Goal: Task Accomplishment & Management: Manage account settings

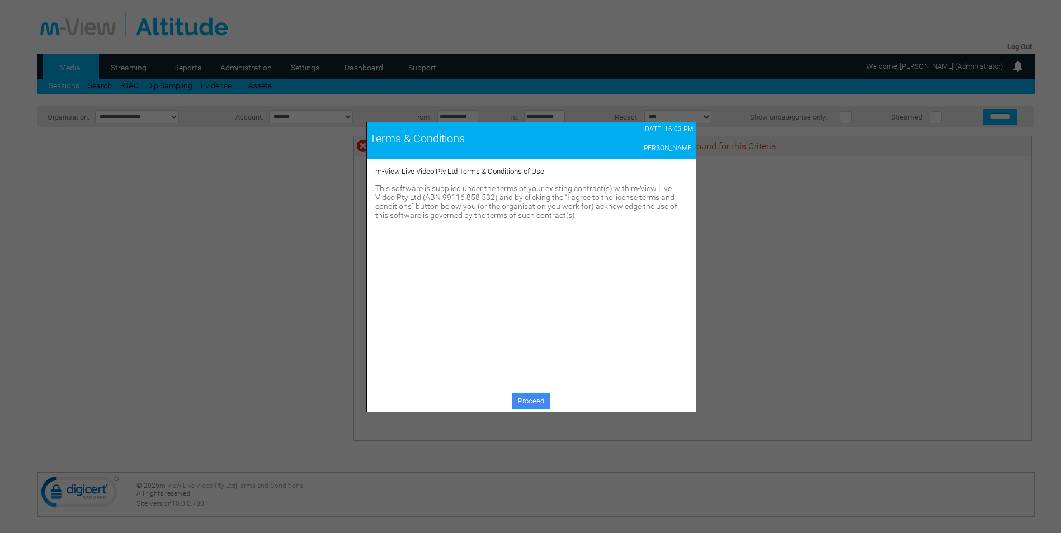
click at [520, 400] on link "Proceed" at bounding box center [531, 402] width 39 height 16
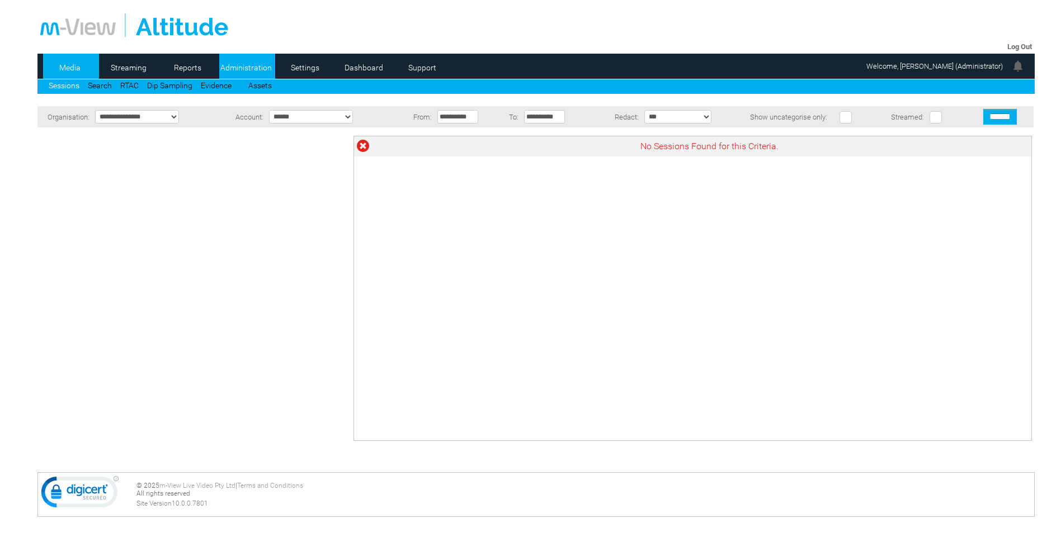
click at [252, 61] on link "Administration" at bounding box center [246, 67] width 54 height 17
click at [297, 58] on li "Settings" at bounding box center [306, 66] width 56 height 25
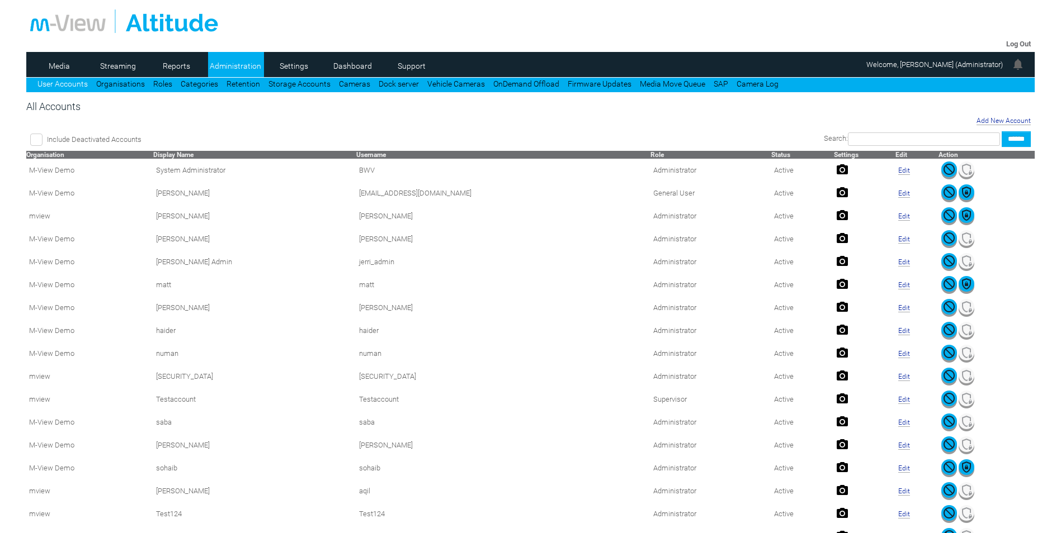
click at [297, 66] on link "Settings" at bounding box center [294, 66] width 54 height 17
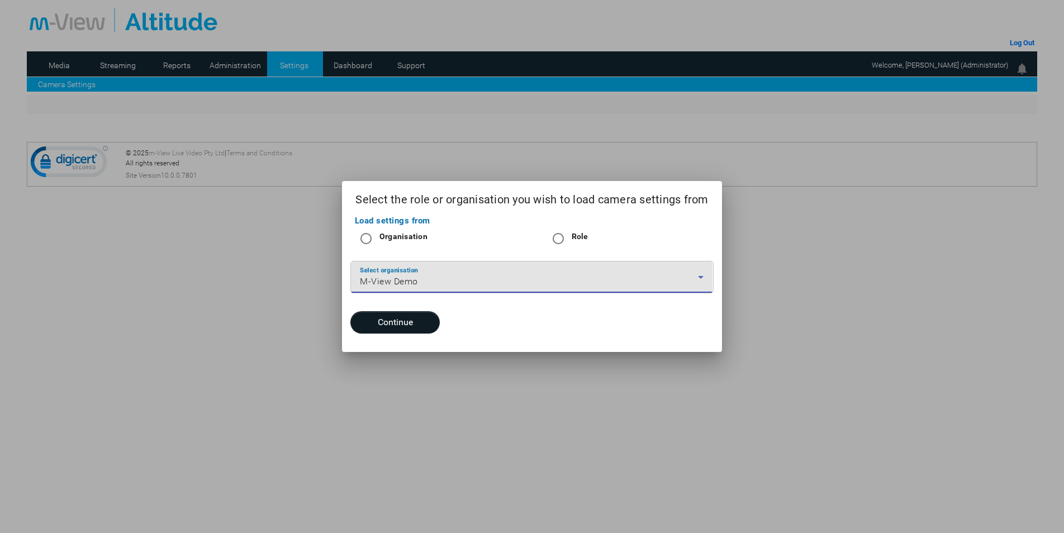
click at [499, 276] on div "M-View Demo" at bounding box center [529, 281] width 338 height 13
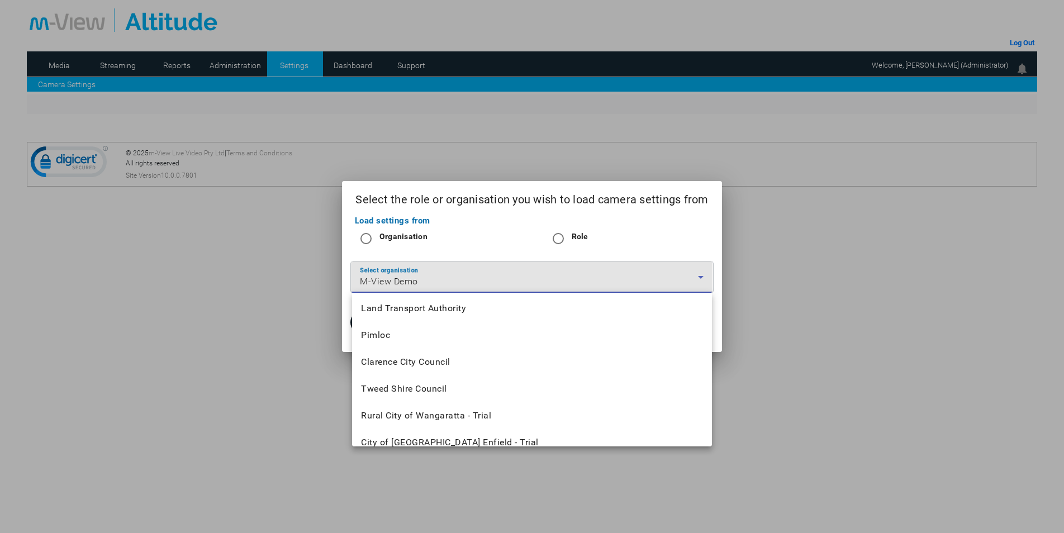
scroll to position [1246, 0]
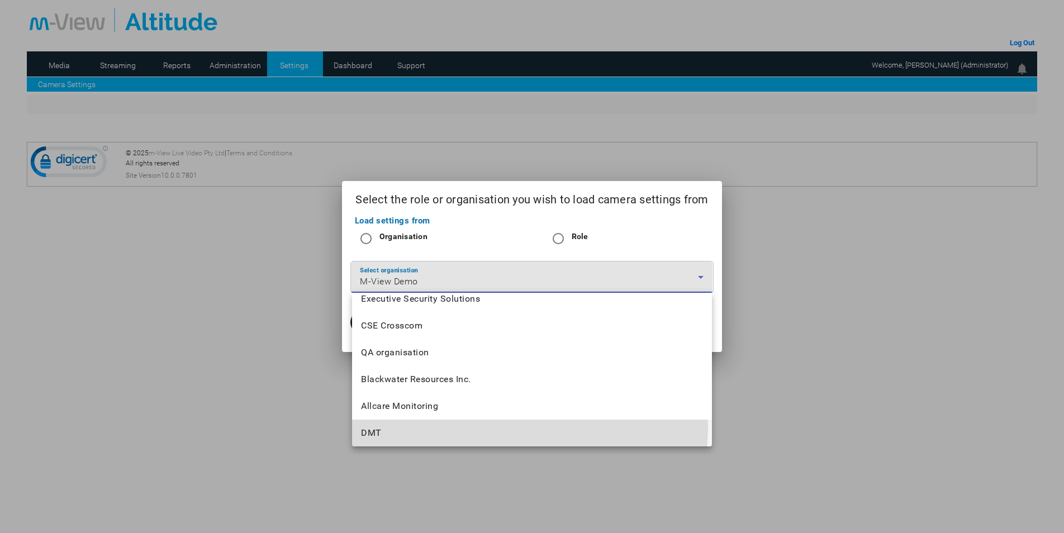
click at [435, 424] on mat-option "DMT" at bounding box center [531, 433] width 359 height 27
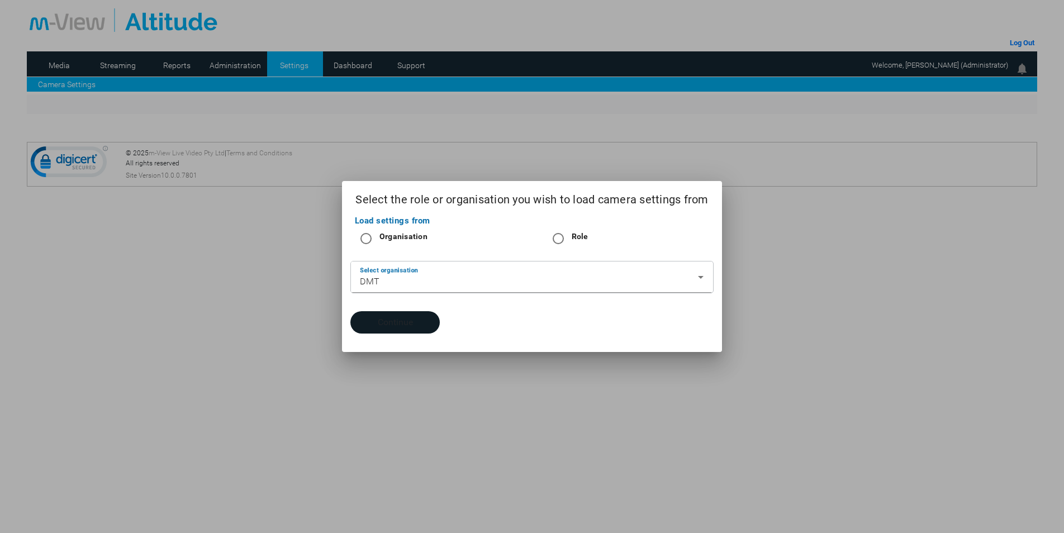
click at [401, 317] on button "Continue" at bounding box center [395, 322] width 89 height 22
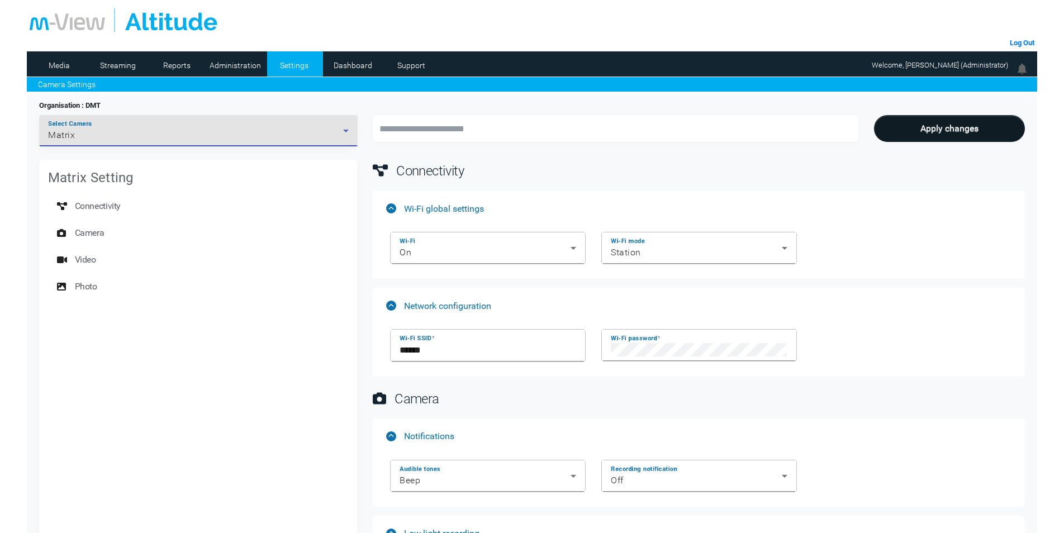
click at [143, 138] on div "Matrix" at bounding box center [195, 135] width 295 height 13
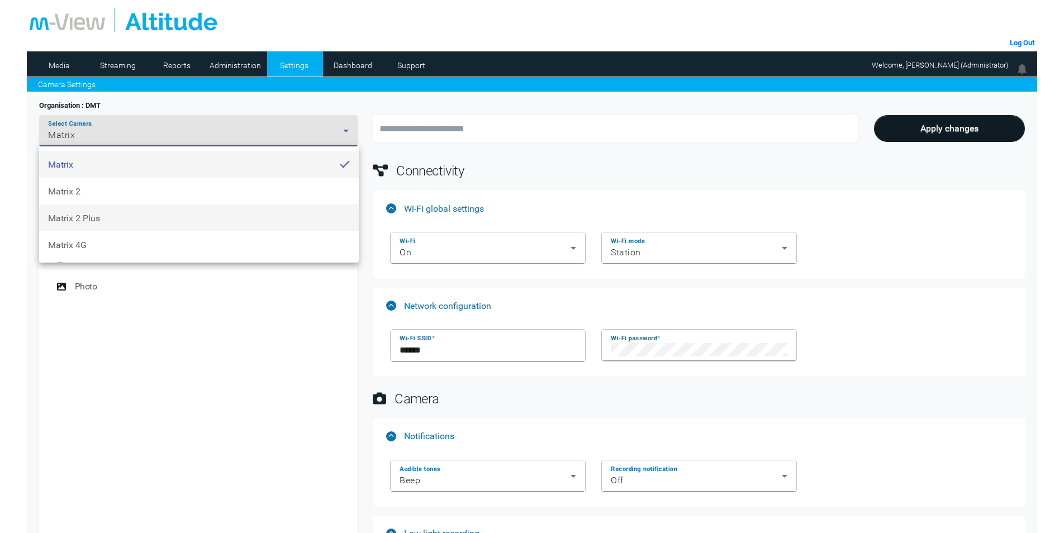
click at [139, 219] on mat-option "Matrix 2 Plus" at bounding box center [199, 218] width 320 height 27
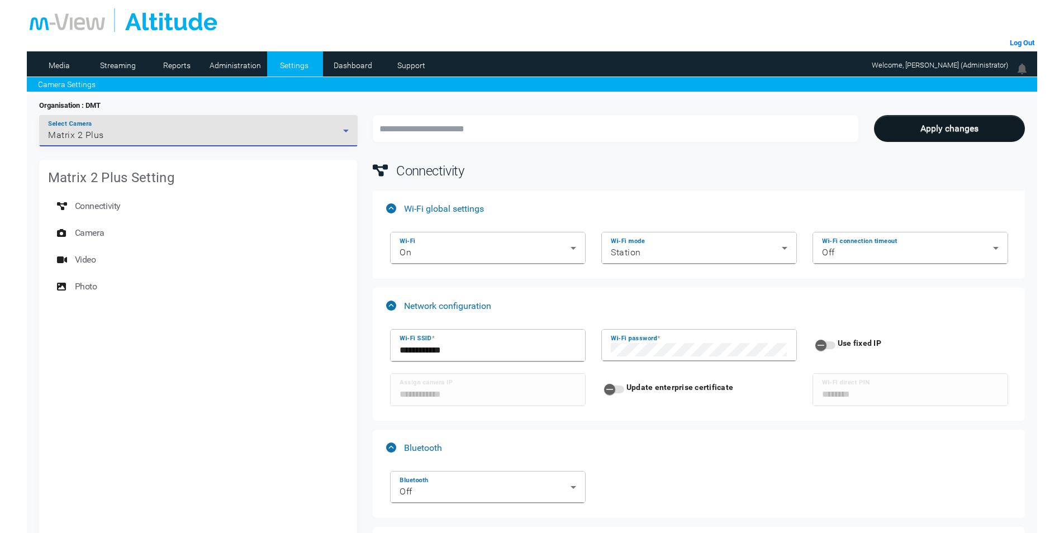
click at [140, 138] on div "Select Camera Matrix 2 Plus" at bounding box center [198, 130] width 301 height 31
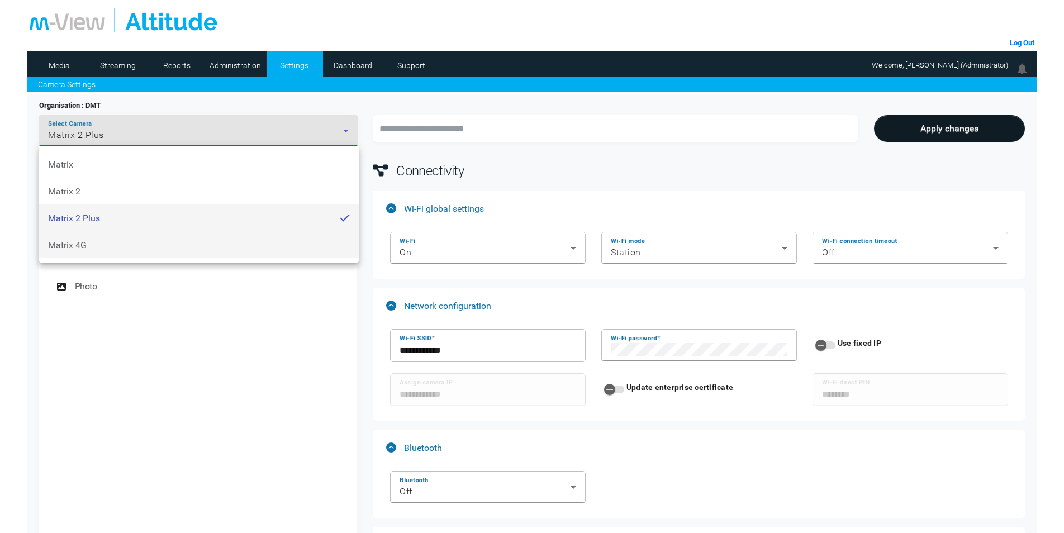
click at [149, 243] on mat-option "Matrix 4G" at bounding box center [199, 244] width 320 height 27
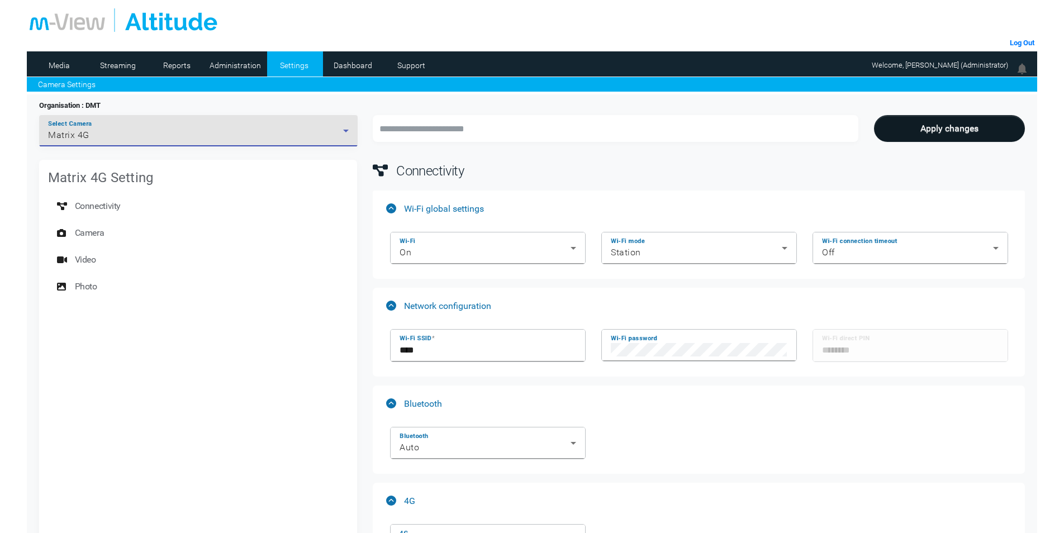
click at [157, 134] on div "Matrix 4G" at bounding box center [195, 135] width 295 height 13
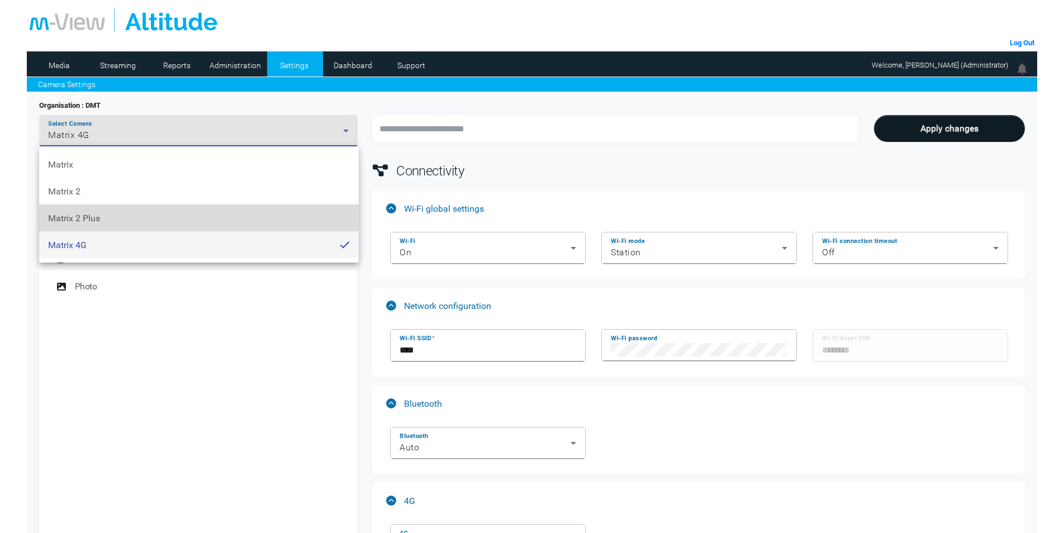
click at [136, 221] on mat-option "Matrix 2 Plus" at bounding box center [199, 218] width 320 height 27
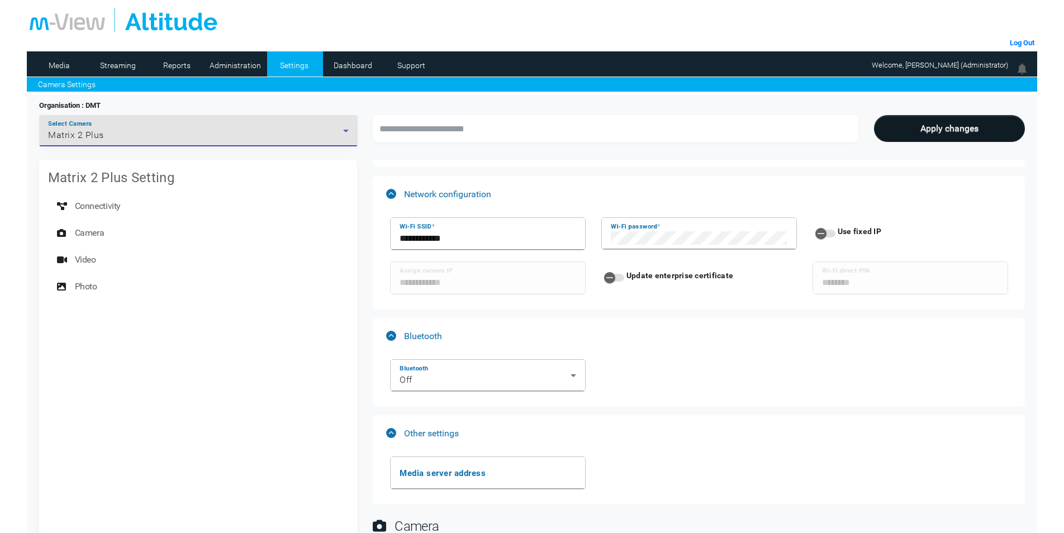
scroll to position [56, 0]
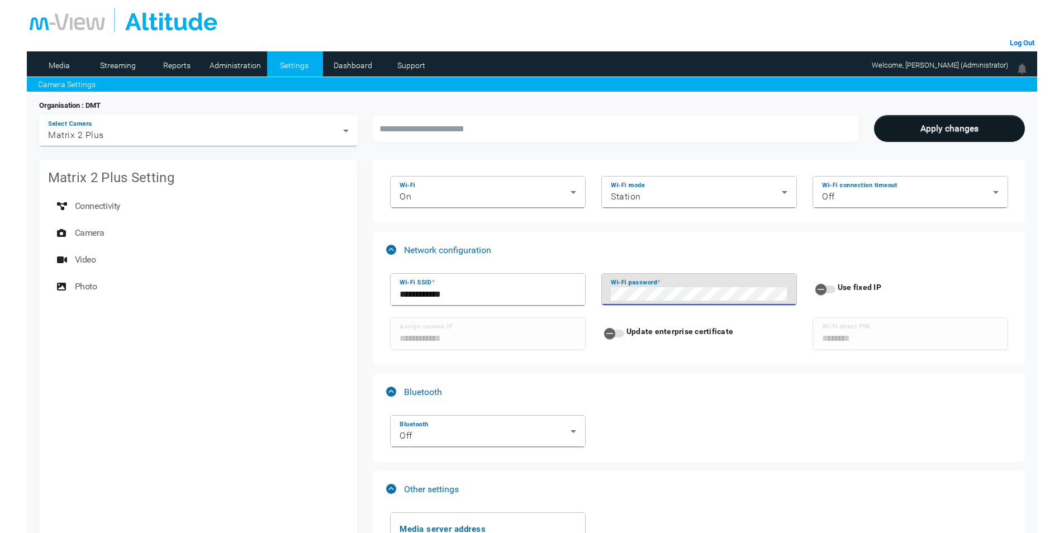
click at [693, 231] on mat-accordion "**********" at bounding box center [699, 347] width 652 height 425
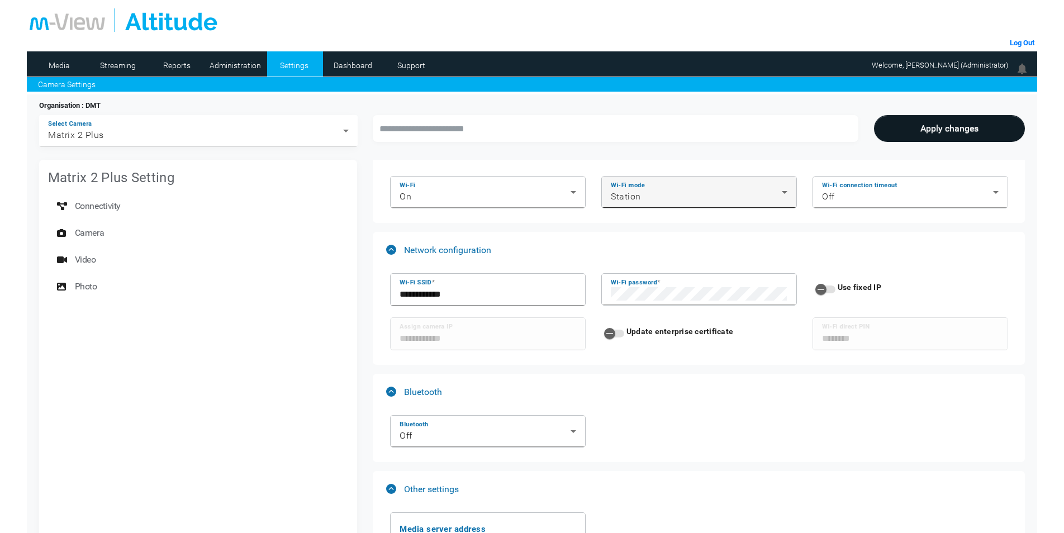
scroll to position [0, 0]
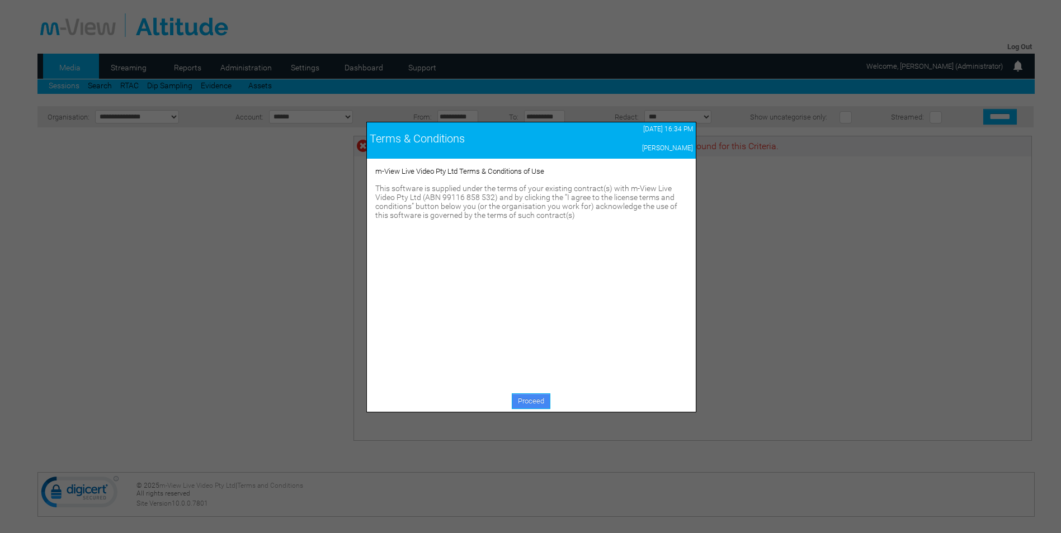
click at [536, 405] on link "Proceed" at bounding box center [531, 402] width 39 height 16
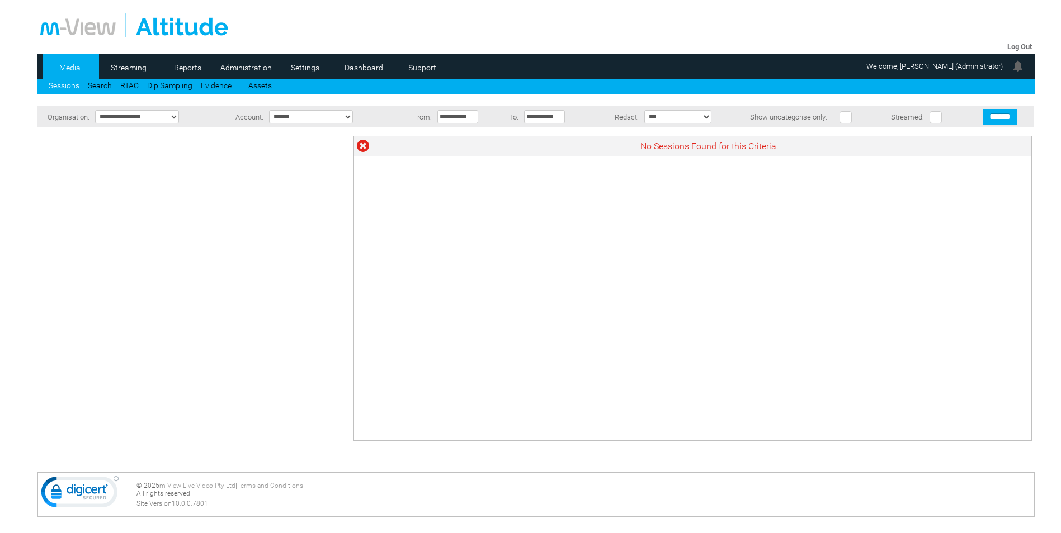
click at [235, 63] on link "Administration" at bounding box center [246, 67] width 54 height 17
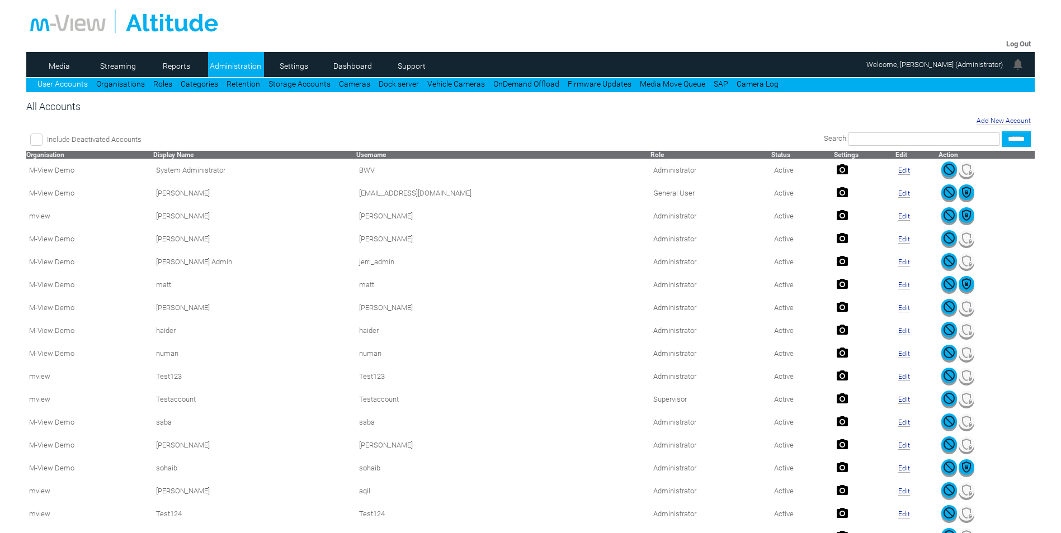
click at [854, 137] on input "text" at bounding box center [924, 138] width 152 height 13
type input "***"
click at [1001, 131] on input "******" at bounding box center [1015, 139] width 29 height 16
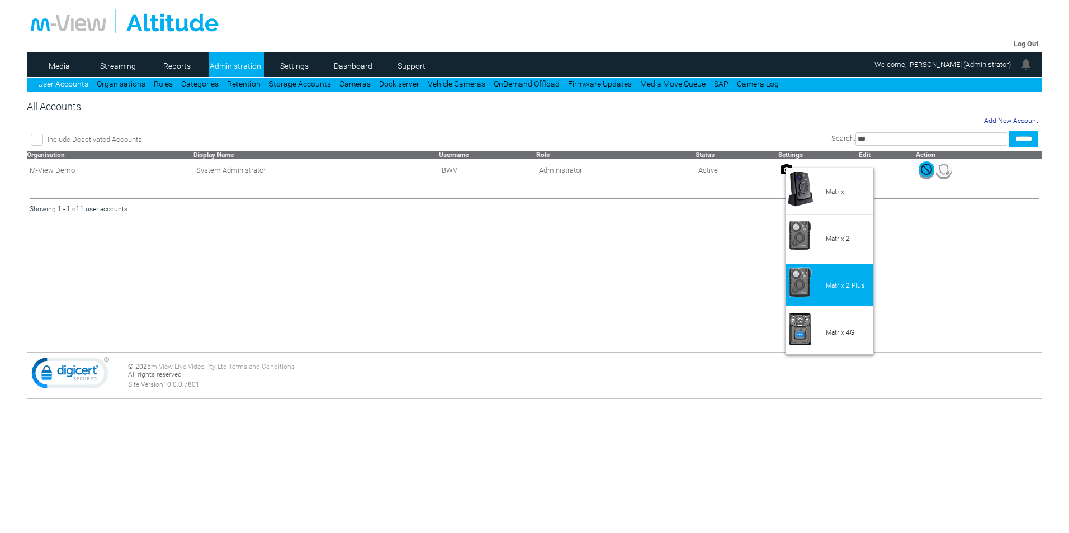
click at [821, 287] on li "Matrix 2 Plus" at bounding box center [829, 285] width 87 height 42
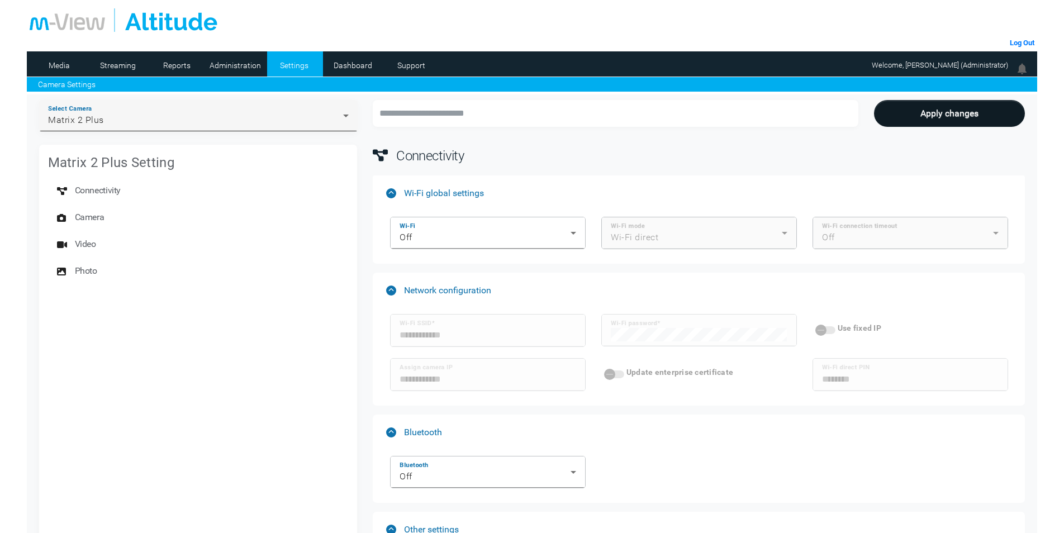
click at [88, 126] on div "Matrix 2 Plus" at bounding box center [195, 119] width 295 height 13
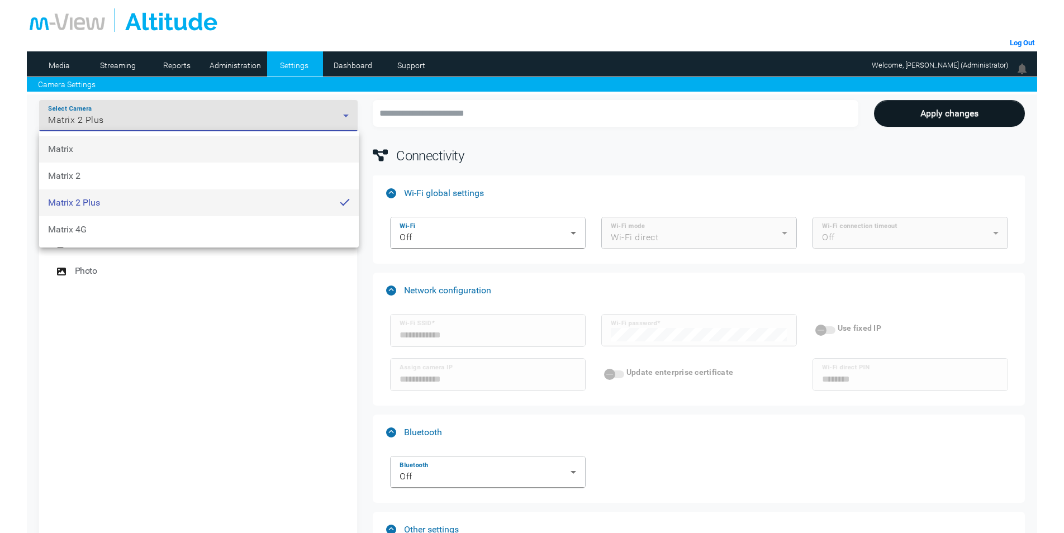
click at [120, 153] on mat-option "Matrix" at bounding box center [199, 149] width 320 height 27
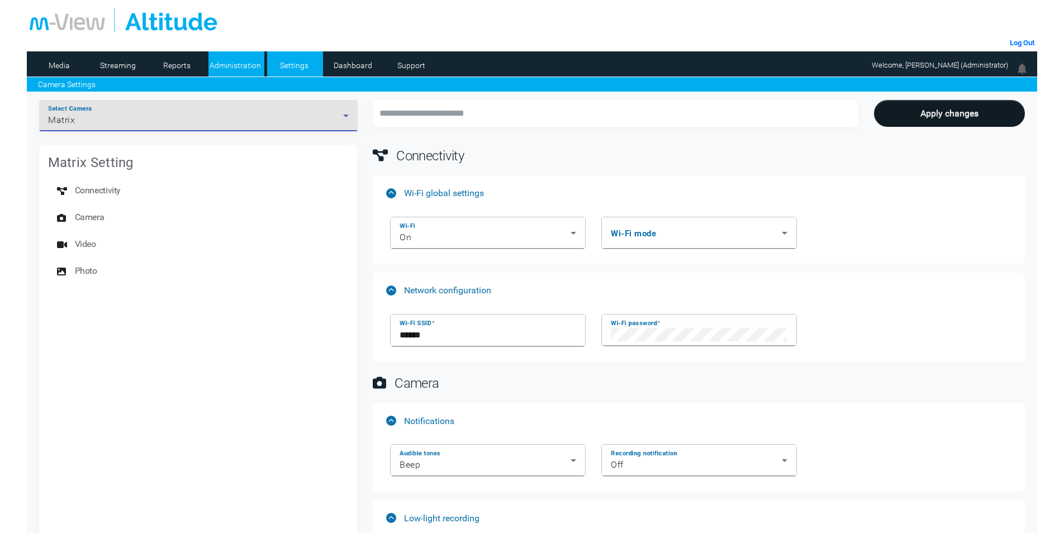
click at [248, 66] on link "Administration" at bounding box center [236, 65] width 54 height 17
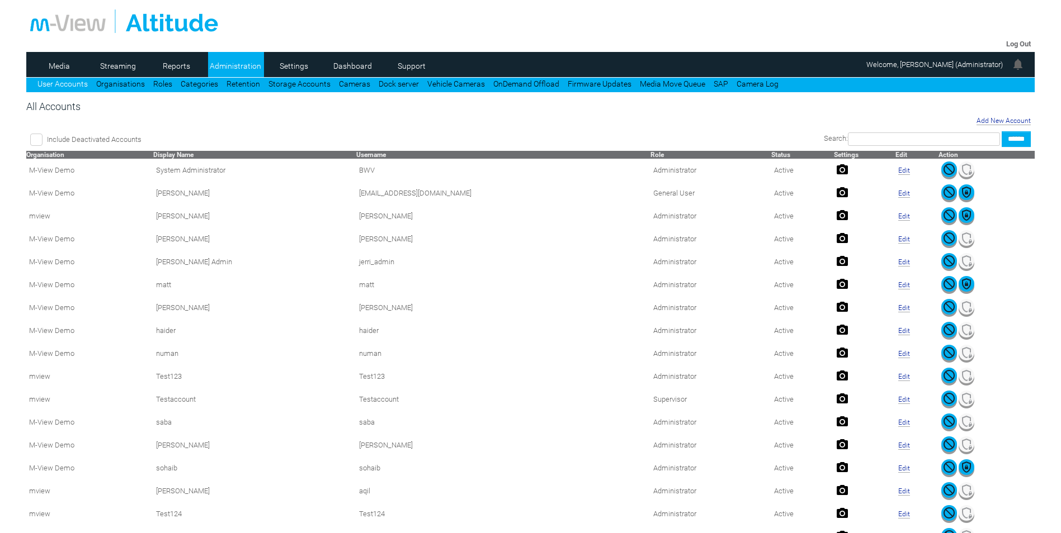
click at [854, 136] on input "text" at bounding box center [924, 138] width 152 height 13
type input "***"
click at [1001, 131] on input "******" at bounding box center [1015, 139] width 29 height 16
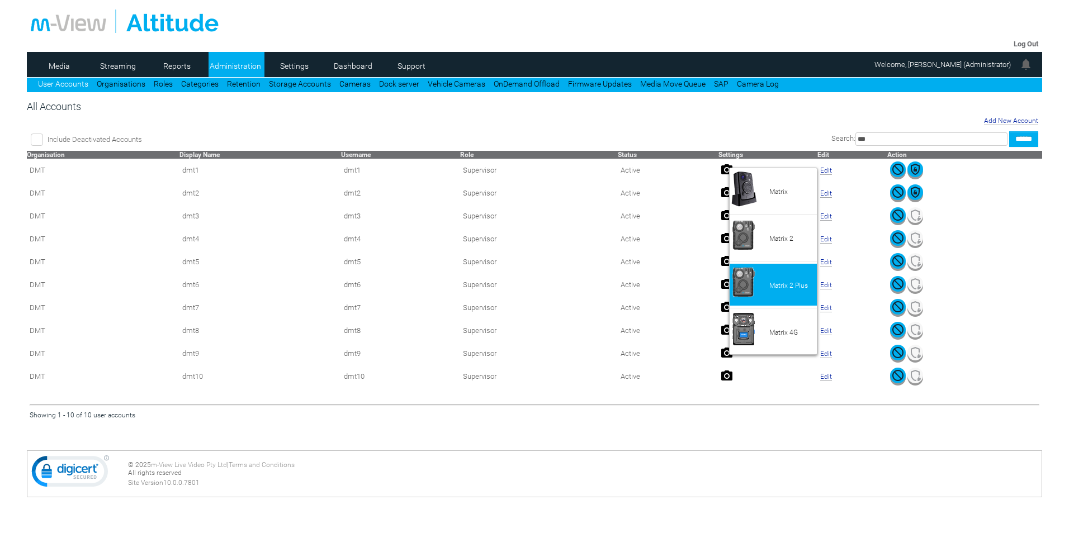
click at [772, 272] on li "Matrix 2 Plus" at bounding box center [773, 285] width 87 height 42
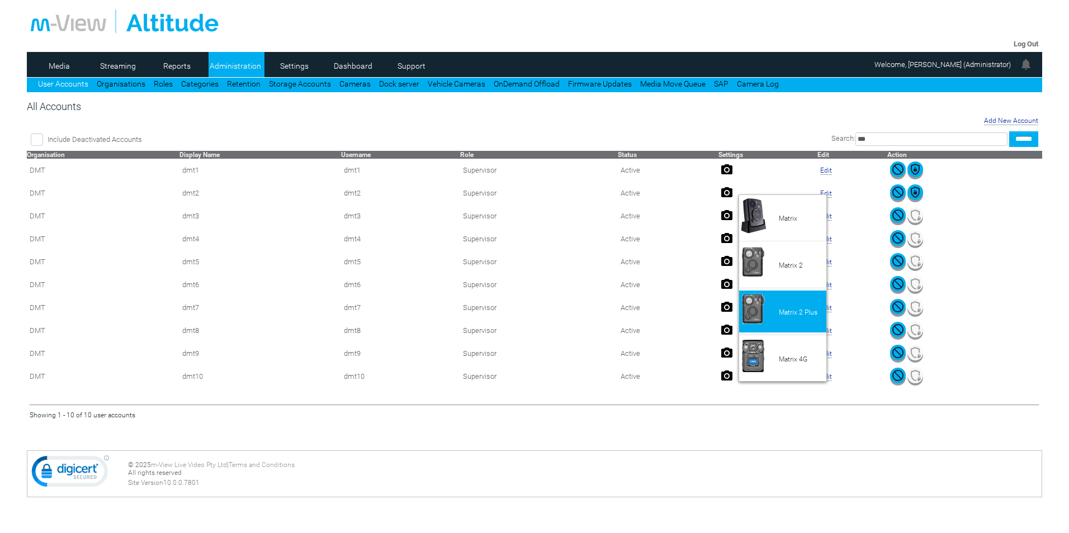
click at [789, 311] on span "Matrix 2 Plus" at bounding box center [798, 313] width 39 height 8
